Goal: Check status: Check status

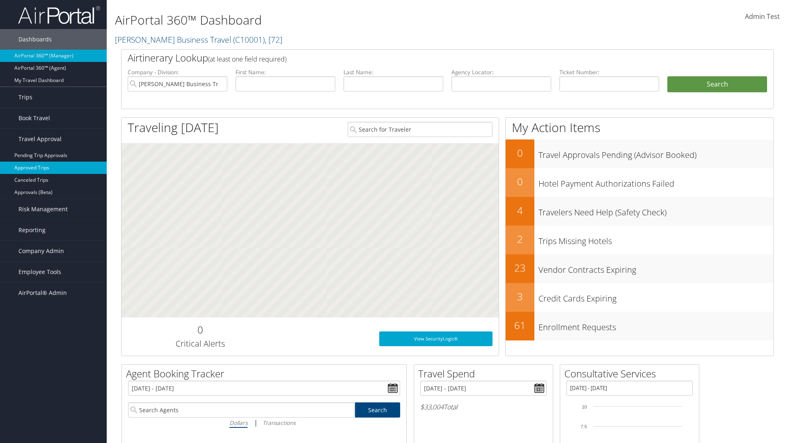
click at [53, 168] on link "Approved Trips" at bounding box center [53, 168] width 107 height 12
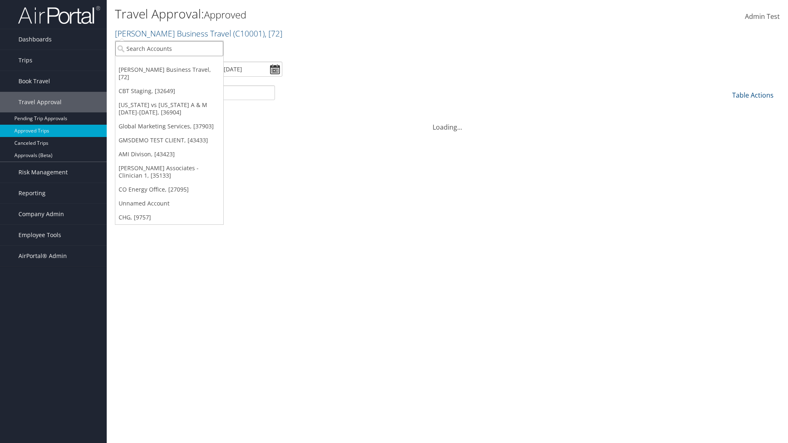
click at [169, 48] on input "search" at bounding box center [169, 48] width 108 height 15
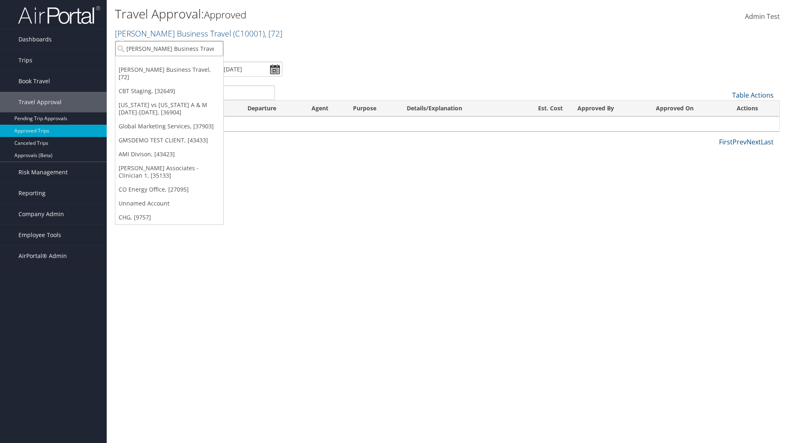
type input "[PERSON_NAME] Business Travel"
click at [181, 71] on div "Account" at bounding box center [181, 70] width 140 height 7
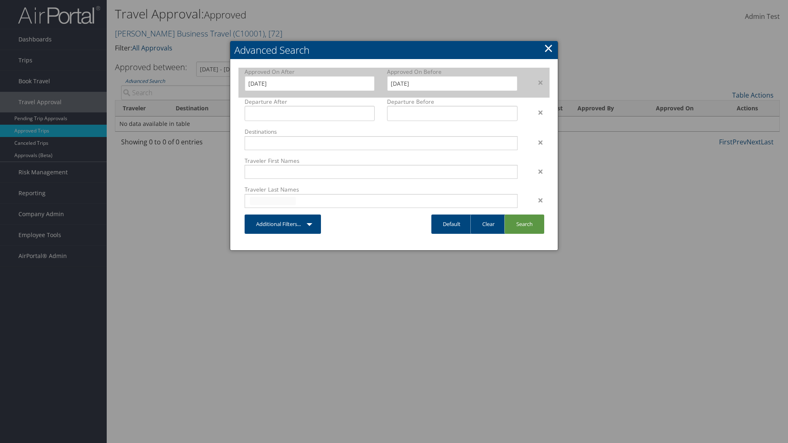
click at [273, 201] on input "text" at bounding box center [273, 201] width 46 height 8
type input "[PERSON_NAME]"
click at [309, 83] on input "[DATE]" at bounding box center [310, 83] width 130 height 15
type input "[PERSON_NAME]"
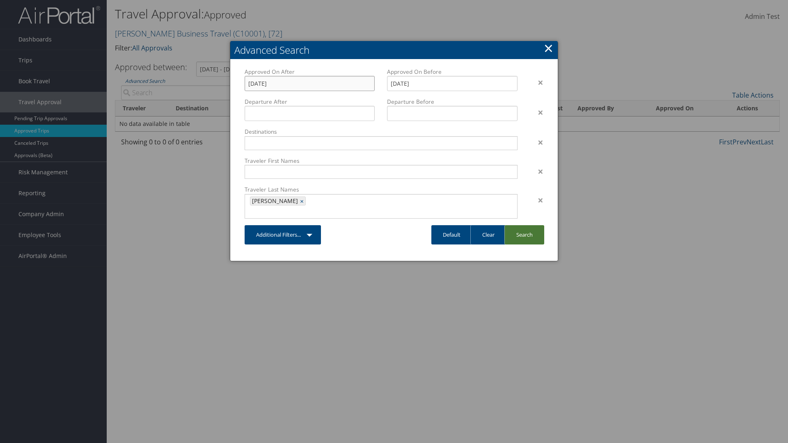
type input "[DATE]"
click at [524, 225] on link "Search" at bounding box center [524, 234] width 40 height 19
